Goal: Task Accomplishment & Management: Use online tool/utility

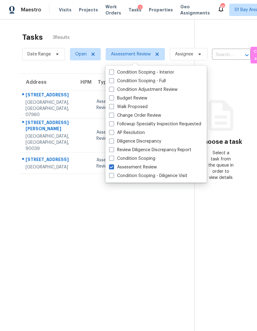
click at [79, 10] on span "Projects" at bounding box center [88, 10] width 19 height 6
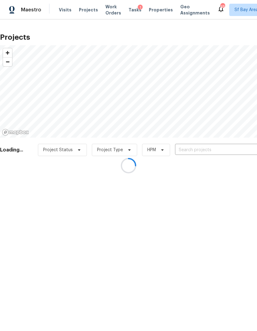
click at [208, 153] on div at bounding box center [128, 165] width 257 height 331
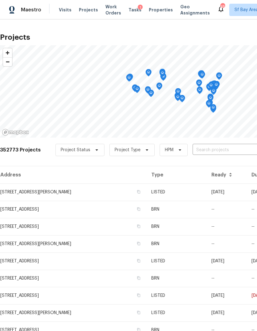
click at [214, 150] on input "text" at bounding box center [228, 150] width 71 height 10
type input "remora"
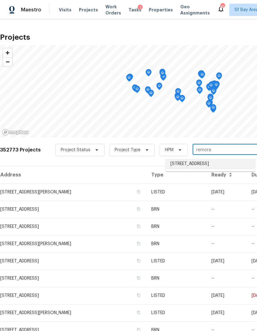
click at [200, 163] on li "[STREET_ADDRESS]" at bounding box center [210, 164] width 90 height 10
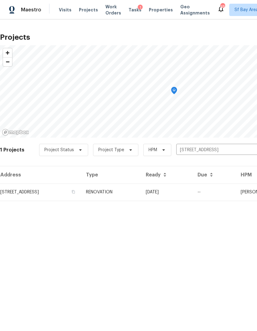
click at [33, 189] on td "[STREET_ADDRESS]" at bounding box center [40, 192] width 81 height 17
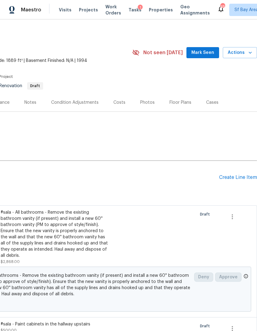
scroll to position [0, 91]
click at [235, 177] on div "Create Line Item" at bounding box center [238, 178] width 38 height 6
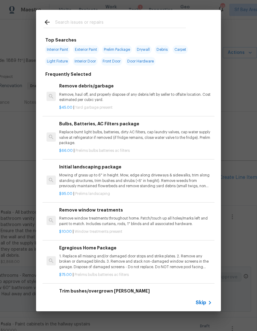
click at [67, 20] on input "text" at bounding box center [120, 22] width 131 height 9
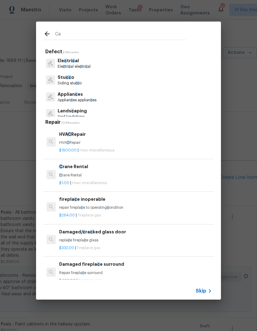
type input "Cab"
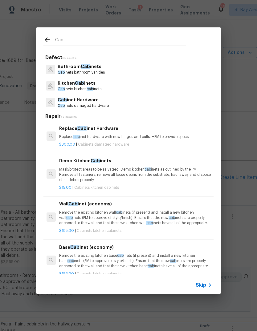
click at [65, 84] on p "Kitchen Cab inets" at bounding box center [80, 83] width 44 height 6
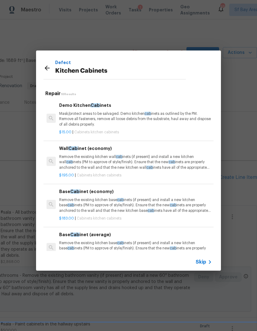
click at [45, 67] on icon at bounding box center [46, 67] width 7 height 7
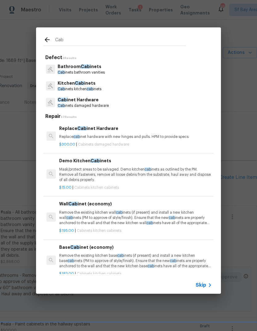
click at [64, 85] on p "Kitchen Cab inets" at bounding box center [80, 83] width 44 height 6
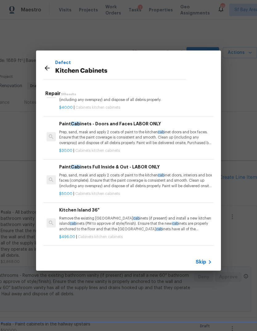
scroll to position [494, 0]
click at [72, 135] on p "Prep, sand, mask and apply 2 coats of paint to the kitchen cab inet doors and b…" at bounding box center [135, 137] width 153 height 16
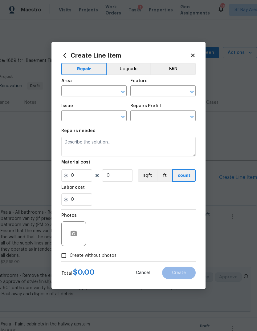
type input "Cabinets"
type input "Kitchen Cabinets"
type input "Paint Cabinets - Doors and Faces LABOR ONLY $30.00"
type textarea "Prep, sand, mask and apply 2 coats of paint to the kitchen cabinet doors and bo…"
type input "30"
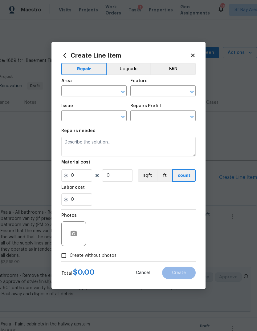
type input "1"
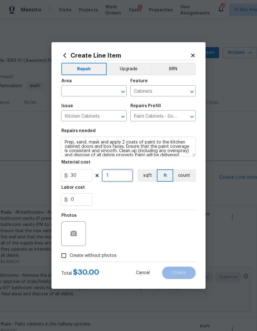
click at [113, 176] on input "1" at bounding box center [117, 175] width 31 height 12
click at [80, 173] on input "30" at bounding box center [76, 175] width 31 height 12
type input "40"
click at [111, 178] on input "1" at bounding box center [117, 175] width 31 height 12
click at [80, 174] on input "40" at bounding box center [76, 175] width 31 height 12
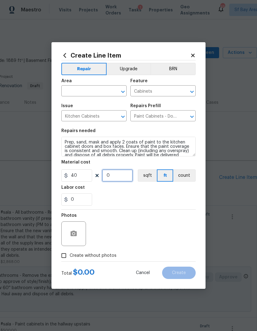
click at [116, 176] on input "0" at bounding box center [117, 175] width 31 height 12
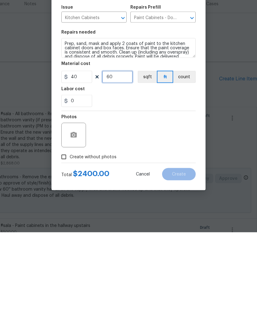
type input "60"
click at [72, 230] on icon "button" at bounding box center [73, 233] width 7 height 7
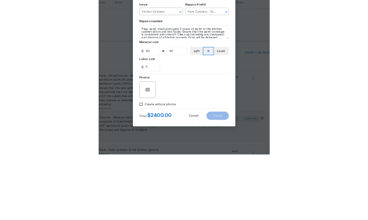
scroll to position [23, 0]
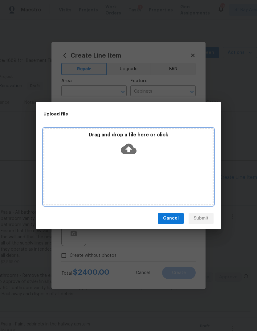
click at [124, 145] on icon at bounding box center [129, 149] width 16 height 16
click at [127, 149] on icon at bounding box center [129, 149] width 16 height 16
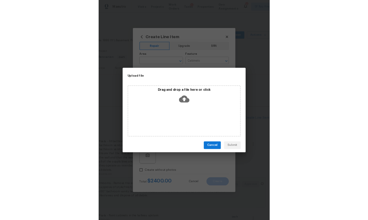
scroll to position [0, 0]
